Goal: Complete application form: Complete application form

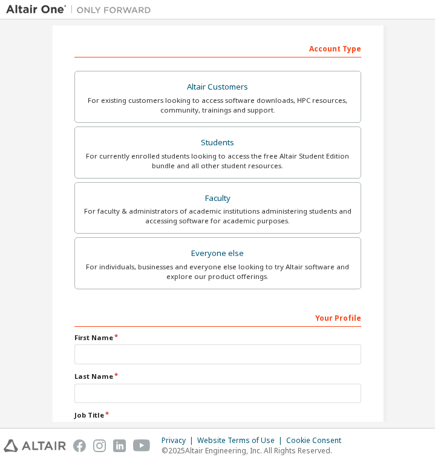
scroll to position [179, 0]
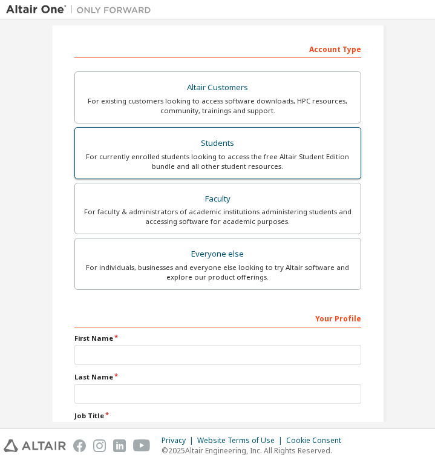
click at [261, 155] on div "For currently enrolled students looking to access the free Altair Student Editi…" at bounding box center [217, 161] width 271 height 19
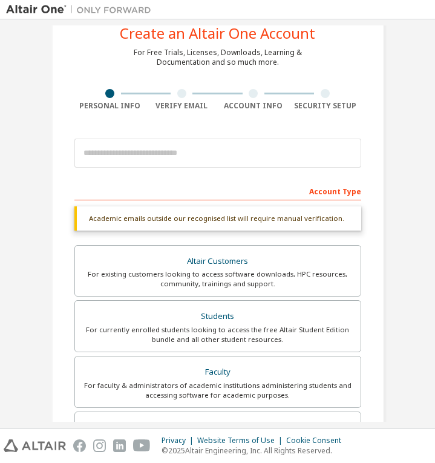
scroll to position [38, 0]
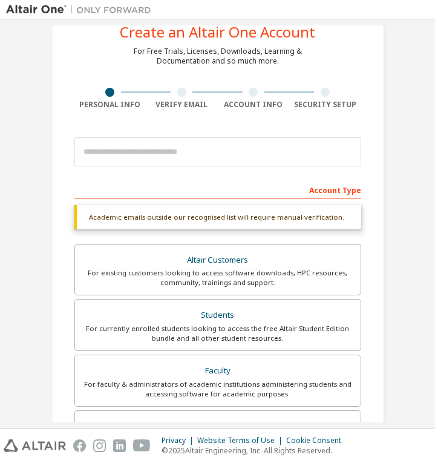
click at [321, 95] on div at bounding box center [325, 92] width 9 height 9
click at [327, 106] on div "Security Setup" at bounding box center [325, 105] width 72 height 10
click at [332, 107] on div "Security Setup" at bounding box center [325, 105] width 72 height 10
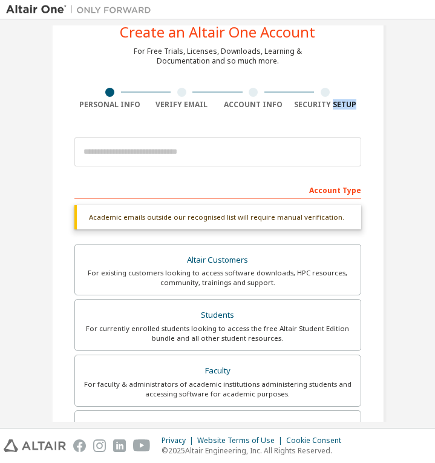
click at [332, 107] on div "Security Setup" at bounding box center [325, 105] width 72 height 10
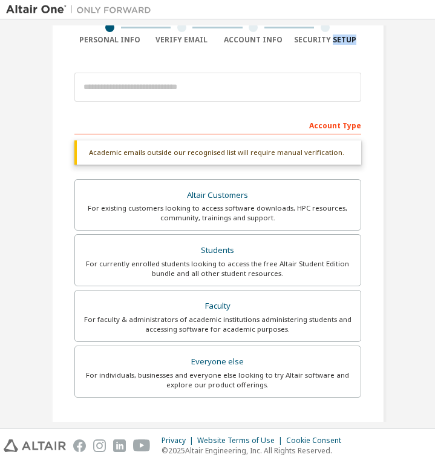
scroll to position [104, 0]
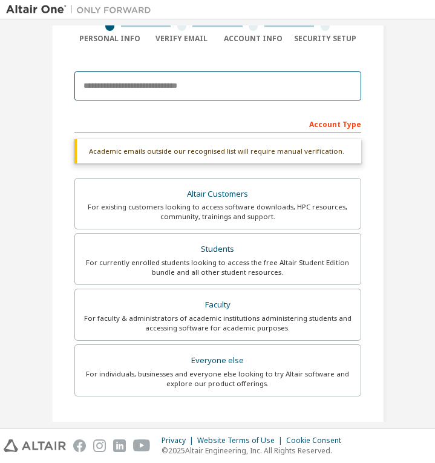
click at [171, 88] on input "email" at bounding box center [217, 85] width 287 height 29
type input "**********"
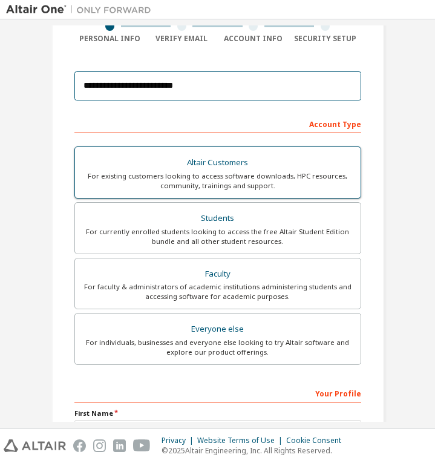
scroll to position [0, 0]
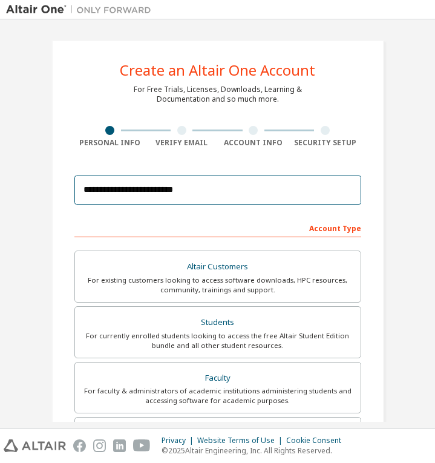
click at [253, 185] on input "**********" at bounding box center [217, 189] width 287 height 29
